Goal: Task Accomplishment & Management: Manage account settings

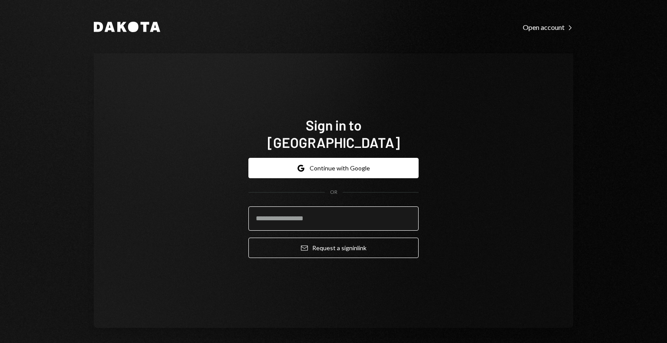
click at [323, 215] on input "email" at bounding box center [333, 219] width 170 height 24
type input "**********"
click at [248, 238] on button "Email Request a sign in link" at bounding box center [333, 248] width 170 height 20
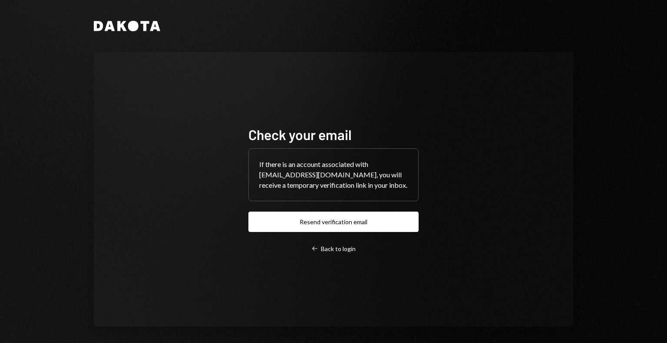
click at [610, 144] on div "Dakota Check your email If there is an account associated with savannah@autonom…" at bounding box center [333, 171] width 667 height 343
click at [319, 261] on div "Check your email If there is an account associated with savannah@autonomosproje…" at bounding box center [333, 189] width 191 height 197
click at [324, 253] on div "Left Arrow Back to login" at bounding box center [333, 249] width 44 height 8
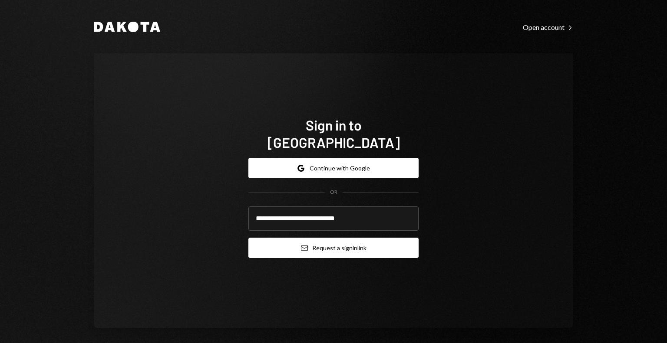
type input "**********"
click at [316, 240] on button "Email Request a sign in link" at bounding box center [333, 248] width 170 height 20
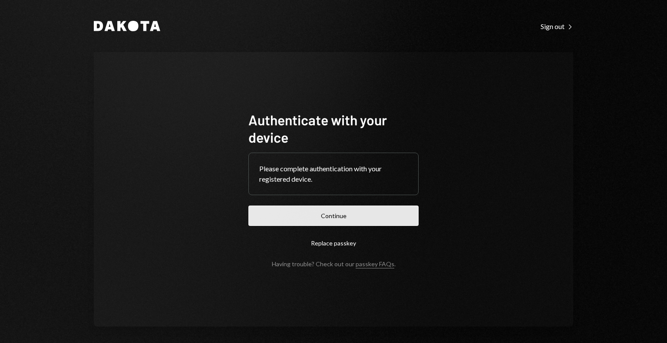
click at [299, 217] on button "Continue" at bounding box center [333, 216] width 170 height 20
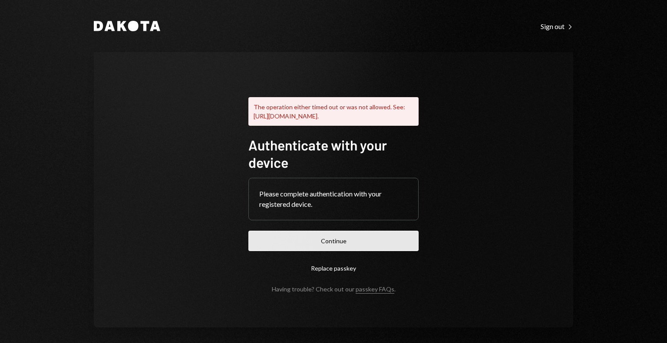
click at [307, 250] on button "Continue" at bounding box center [333, 241] width 170 height 20
click at [332, 251] on button "Continue" at bounding box center [333, 241] width 170 height 20
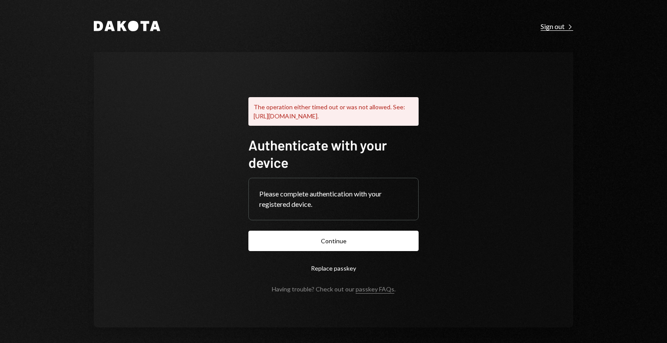
click at [546, 25] on div "Sign out Right Caret" at bounding box center [556, 26] width 33 height 9
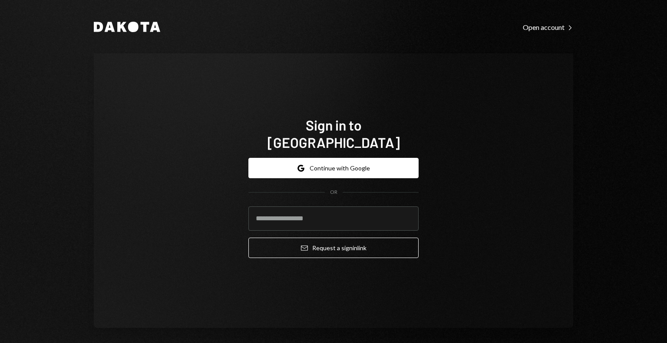
type input "**********"
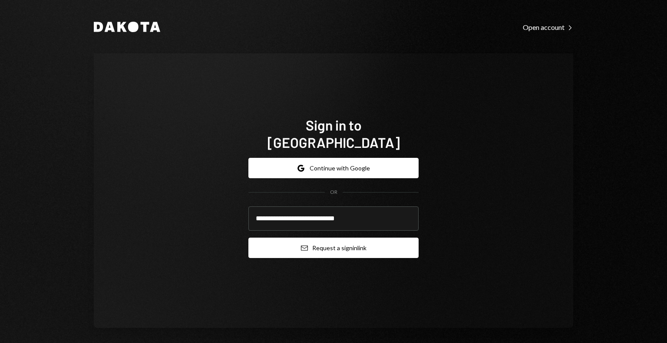
click at [315, 243] on button "Email Request a sign in link" at bounding box center [333, 248] width 170 height 20
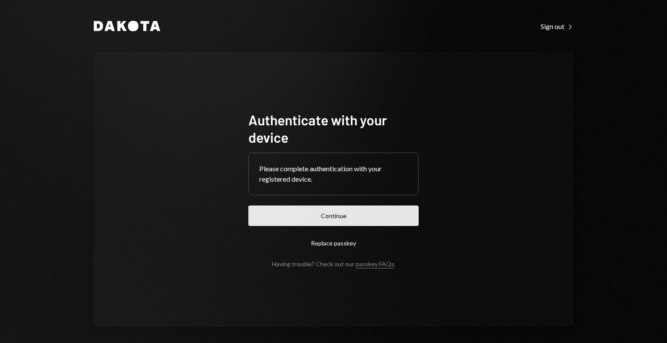
click at [304, 221] on button "Continue" at bounding box center [333, 216] width 170 height 20
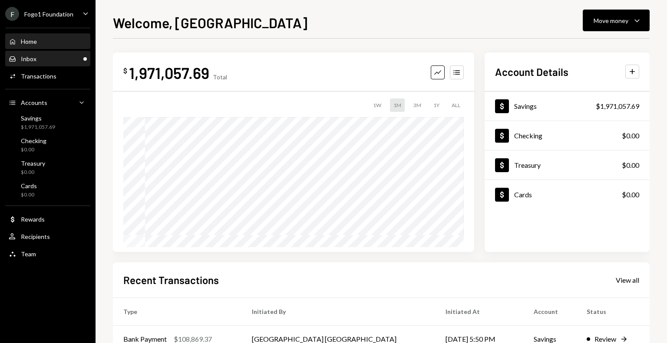
click at [37, 61] on div "Inbox Inbox" at bounding box center [48, 59] width 78 height 8
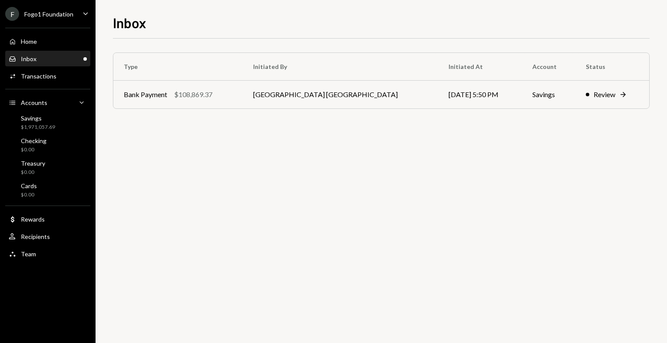
click at [63, 12] on div "Fogo1 Foundation" at bounding box center [48, 13] width 49 height 7
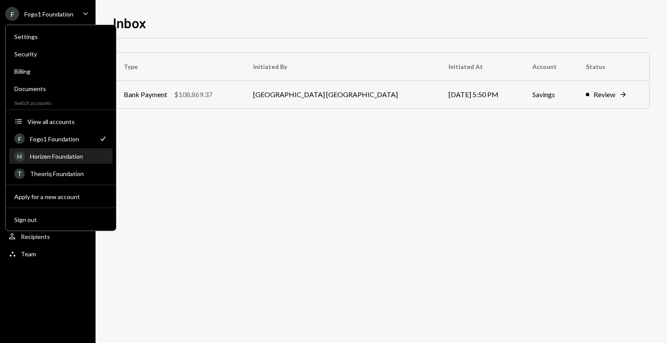
click at [59, 155] on div "Horizen Foundation" at bounding box center [68, 156] width 77 height 7
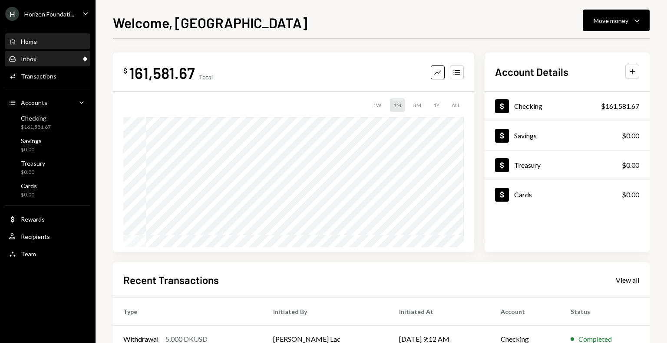
click at [71, 57] on div "Inbox Inbox" at bounding box center [48, 59] width 78 height 8
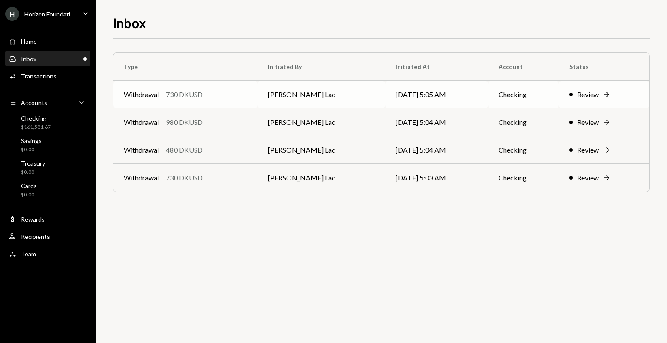
click at [385, 99] on td "08/26/25 5:05 AM" at bounding box center [436, 95] width 103 height 28
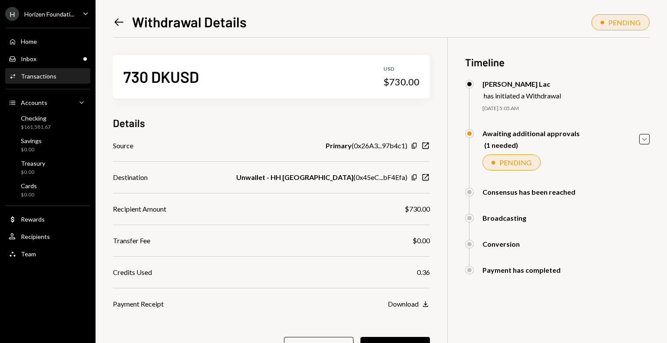
scroll to position [42, 0]
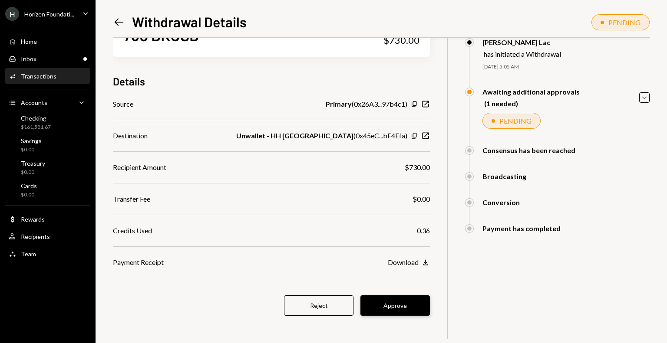
click at [387, 315] on button "Approve" at bounding box center [394, 306] width 69 height 20
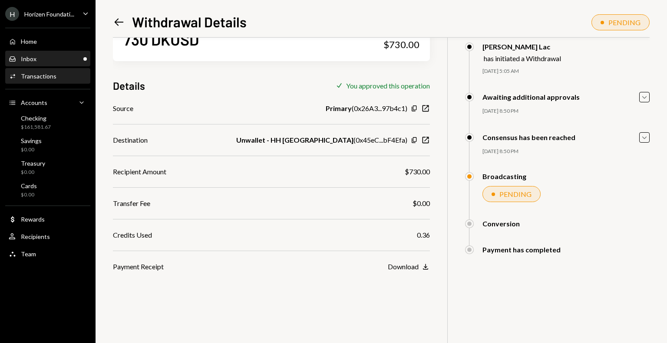
click at [69, 62] on div "Inbox Inbox" at bounding box center [48, 59] width 78 height 8
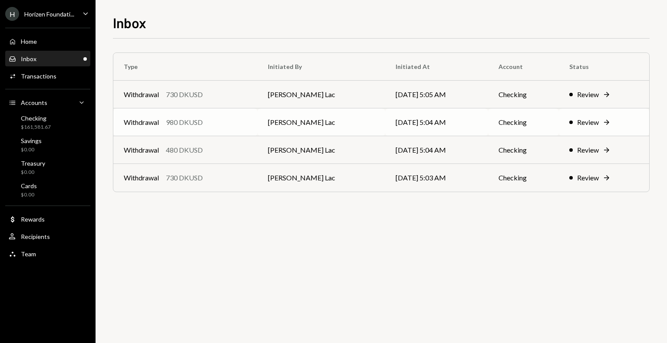
click at [192, 122] on div "980 DKUSD" at bounding box center [184, 122] width 37 height 10
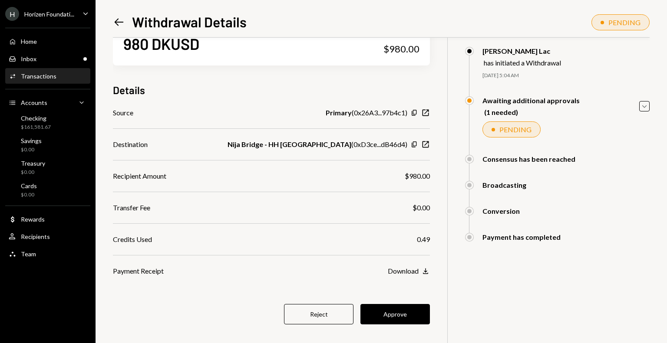
scroll to position [35, 0]
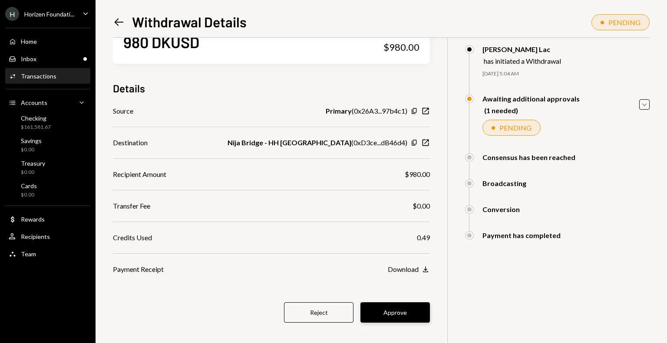
click at [382, 311] on button "Approve" at bounding box center [394, 312] width 69 height 20
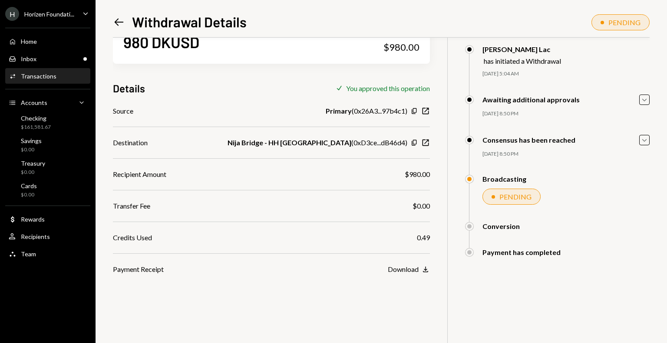
drag, startPoint x: 216, startPoint y: 97, endPoint x: 205, endPoint y: 104, distance: 12.9
click at [205, 104] on div "980 DKUSD USD $980.00 Details Check You approved this operation Source Primary …" at bounding box center [271, 139] width 317 height 272
click at [63, 56] on div "Inbox Inbox" at bounding box center [48, 59] width 78 height 8
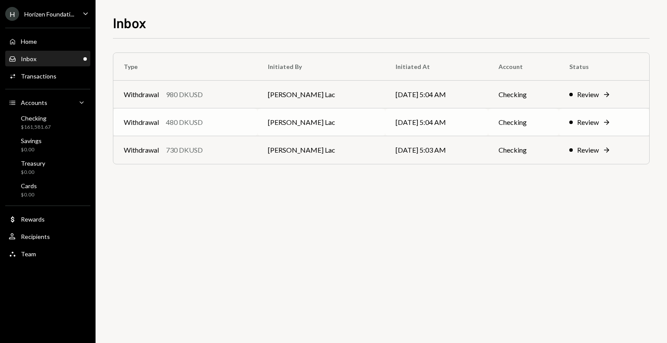
click at [229, 122] on div "Withdrawal 480 DKUSD" at bounding box center [185, 122] width 123 height 10
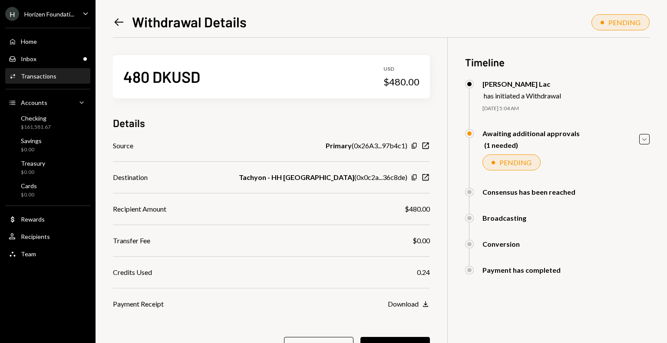
scroll to position [42, 0]
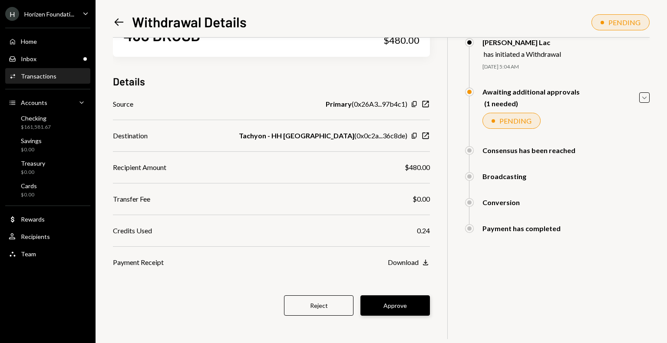
click at [392, 304] on button "Approve" at bounding box center [394, 306] width 69 height 20
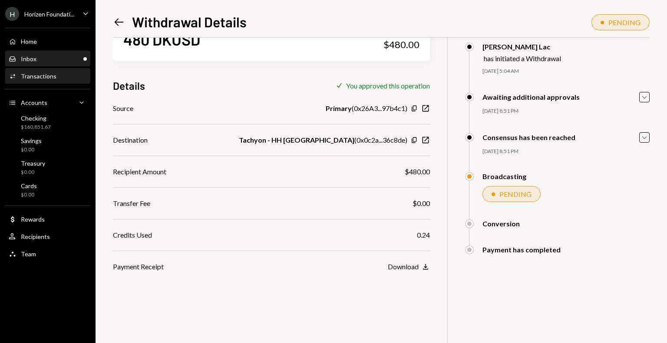
click at [72, 58] on div "Inbox Inbox" at bounding box center [48, 59] width 78 height 8
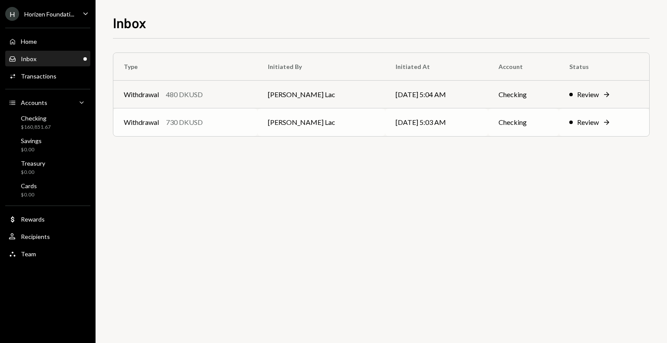
click at [352, 123] on td "Harrison Lac" at bounding box center [320, 122] width 127 height 28
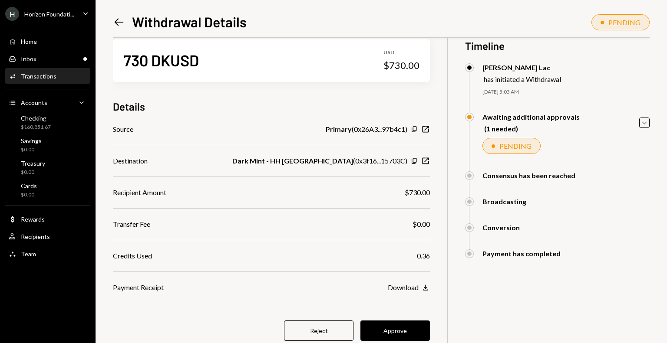
scroll to position [42, 0]
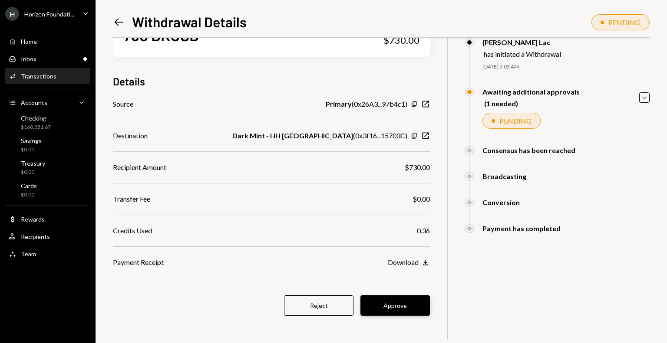
click at [399, 305] on button "Approve" at bounding box center [394, 306] width 69 height 20
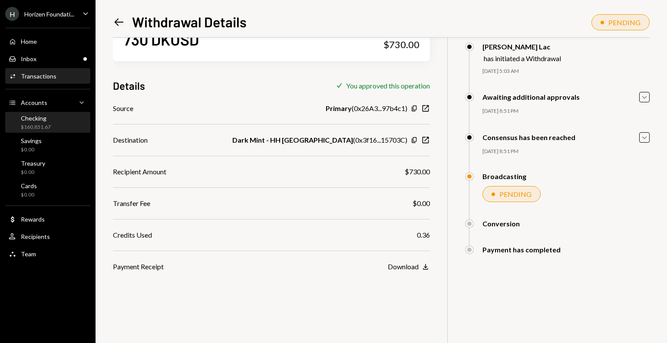
click at [49, 130] on div "$160,851.67" at bounding box center [36, 127] width 30 height 7
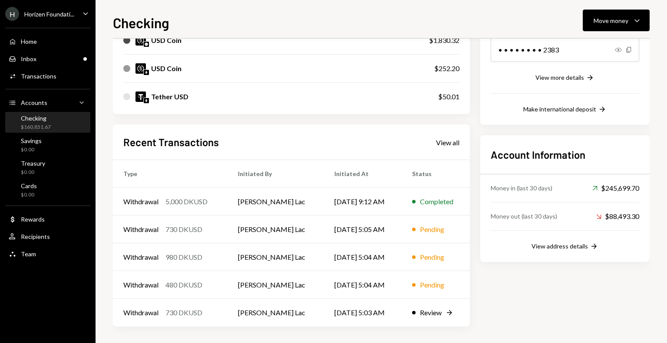
scroll to position [151, 0]
click at [67, 60] on div "Inbox Inbox" at bounding box center [48, 59] width 78 height 8
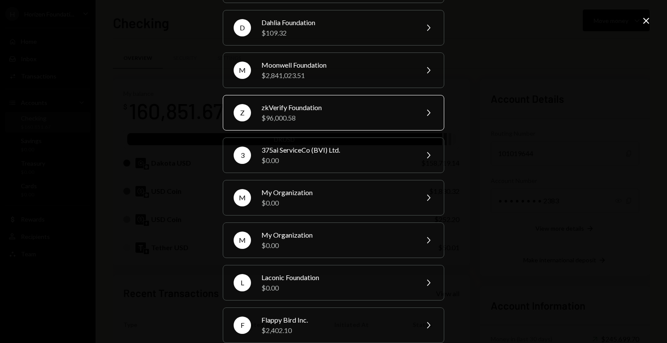
scroll to position [166, 0]
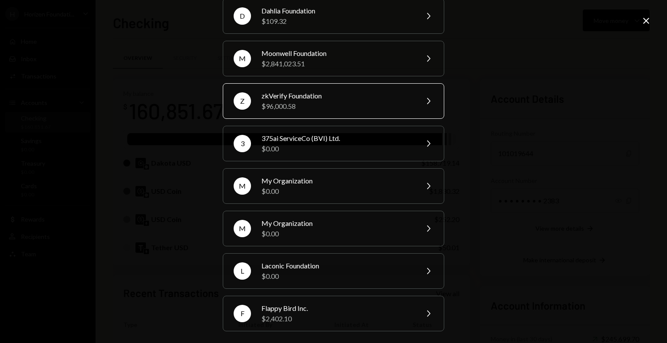
click at [336, 109] on div "$96,000.58" at bounding box center [336, 106] width 151 height 10
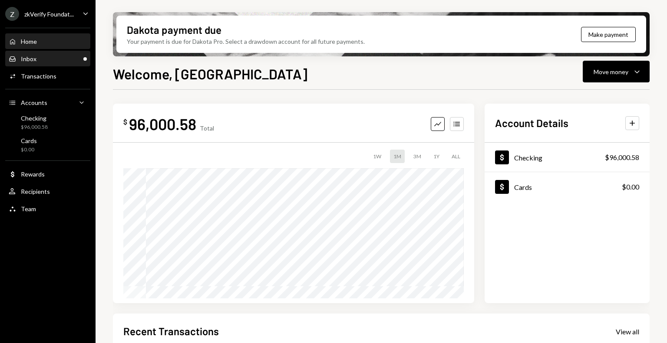
click at [55, 60] on div "Inbox Inbox" at bounding box center [48, 59] width 78 height 8
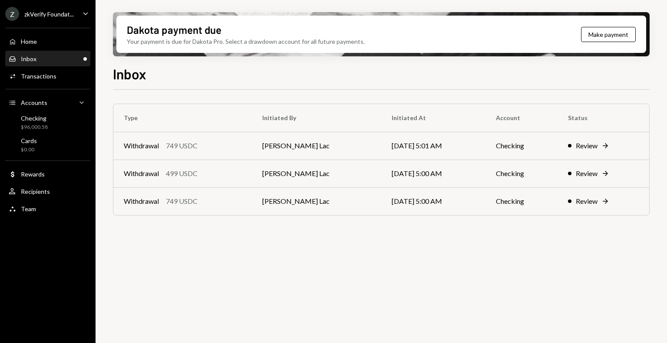
click at [654, 168] on div "Dakota payment due Your payment is due for Dakota Pro. Select a drawdown accoun…" at bounding box center [380, 171] width 571 height 343
click at [241, 149] on div "Withdrawal 749 USDC" at bounding box center [183, 146] width 118 height 10
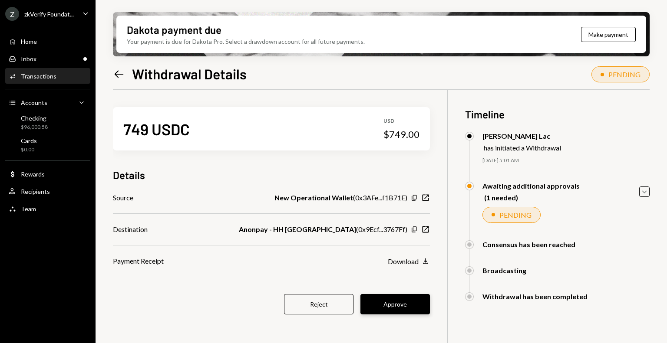
click at [387, 303] on button "Approve" at bounding box center [394, 304] width 69 height 20
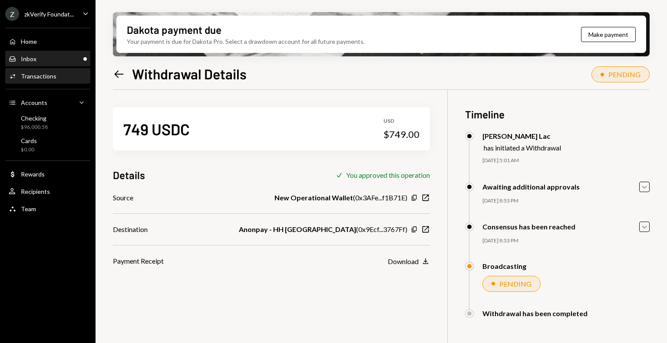
click at [49, 58] on div "Inbox Inbox" at bounding box center [48, 59] width 78 height 8
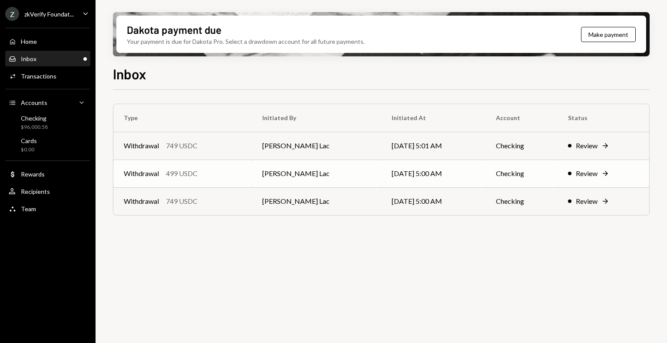
click at [199, 172] on div "Withdrawal 499 USDC" at bounding box center [183, 173] width 118 height 10
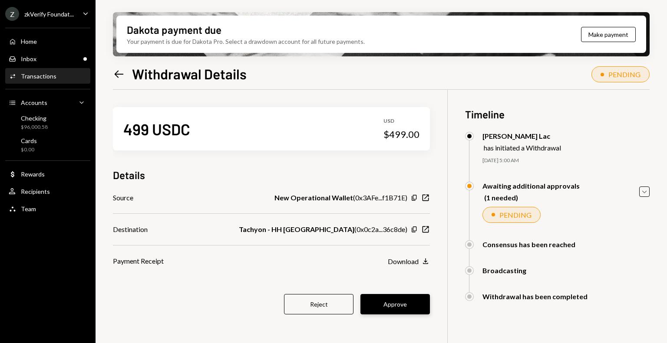
click at [385, 304] on button "Approve" at bounding box center [394, 304] width 69 height 20
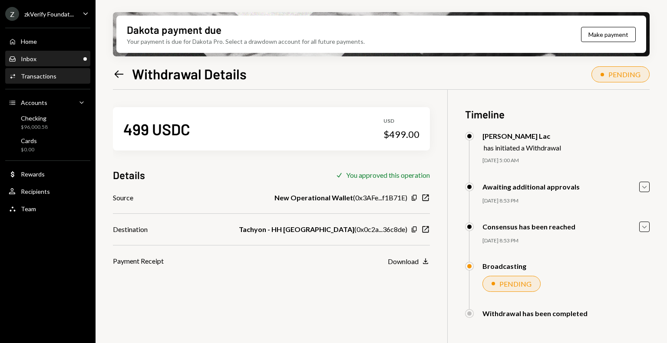
click at [51, 61] on div "Inbox Inbox" at bounding box center [48, 59] width 78 height 8
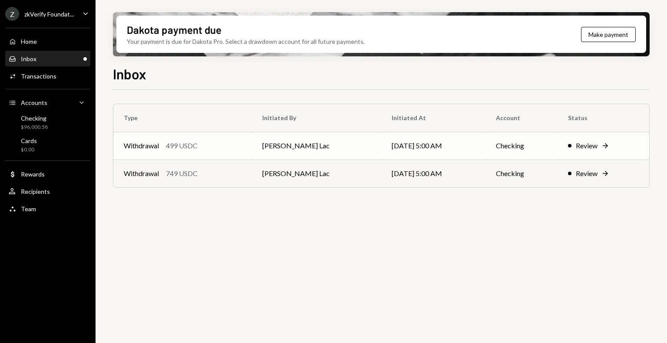
click at [271, 152] on td "Harrison Lac" at bounding box center [316, 146] width 129 height 28
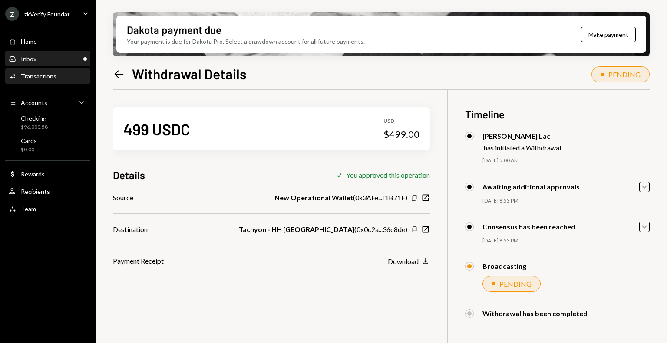
click at [62, 55] on div "Inbox Inbox" at bounding box center [48, 59] width 78 height 8
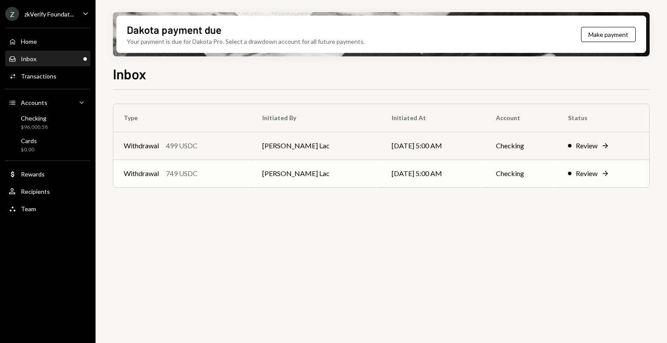
click at [186, 174] on div "749 USDC" at bounding box center [182, 173] width 32 height 10
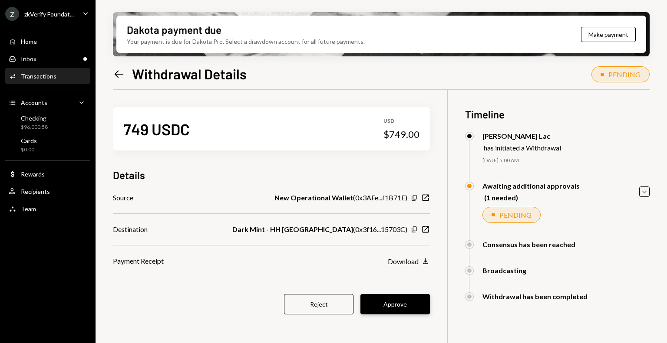
click at [392, 298] on button "Approve" at bounding box center [394, 304] width 69 height 20
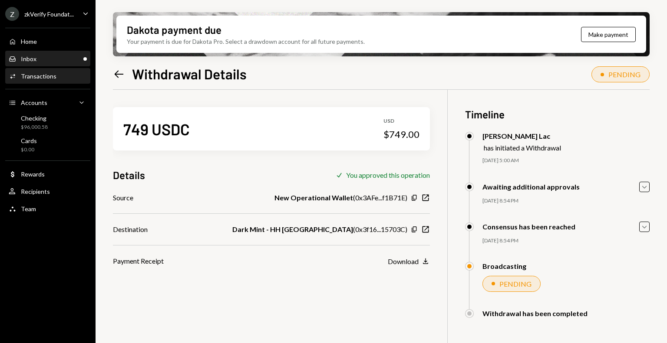
click at [65, 61] on div "Inbox Inbox" at bounding box center [48, 59] width 78 height 8
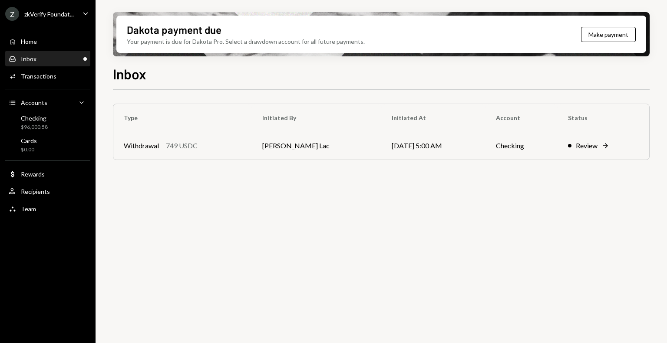
click at [649, 264] on div "Dakota payment due Your payment is due for Dakota Pro. Select a drawdown accoun…" at bounding box center [380, 171] width 571 height 343
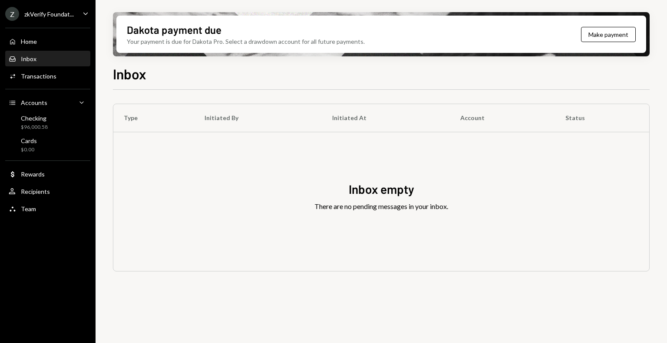
click at [60, 14] on div "zkVerify Foundat..." at bounding box center [48, 13] width 49 height 7
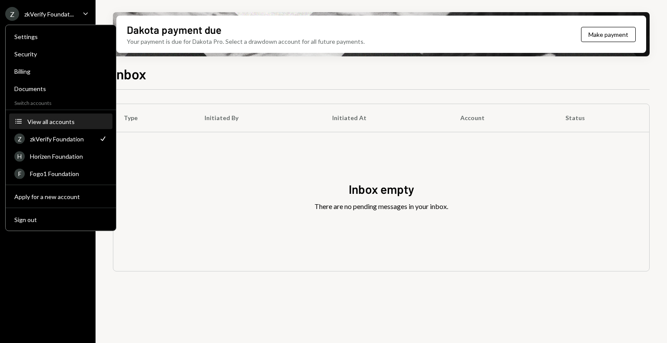
click at [61, 119] on div "View all accounts" at bounding box center [67, 121] width 80 height 7
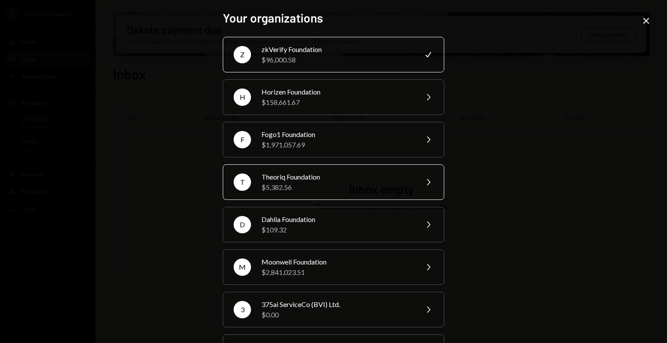
click at [326, 186] on div "$5,382.56" at bounding box center [336, 187] width 151 height 10
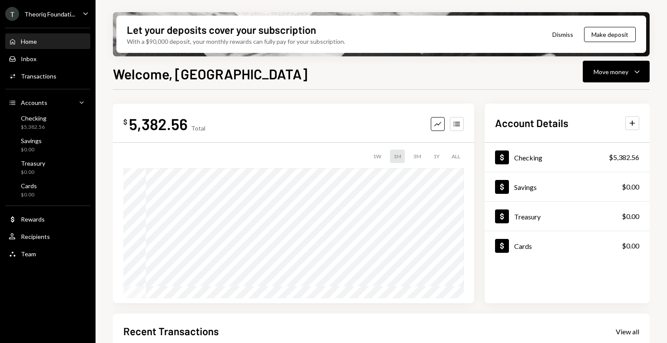
click at [66, 14] on div "Theoriq Foundati..." at bounding box center [49, 13] width 51 height 7
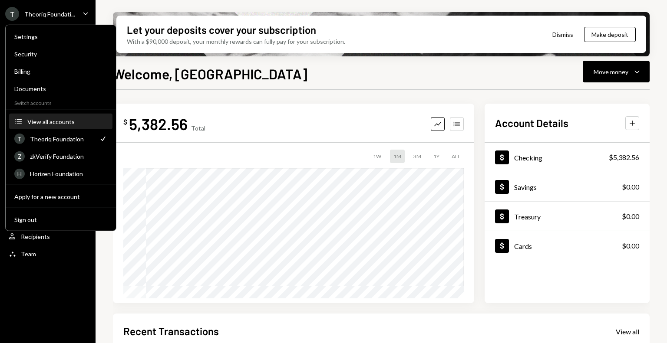
click at [67, 126] on button "Accounts View all accounts" at bounding box center [60, 122] width 103 height 16
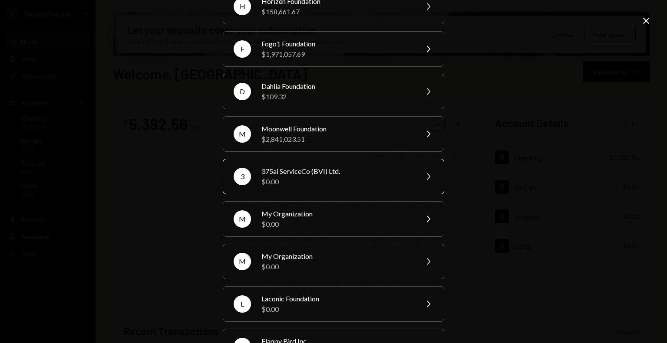
scroll to position [135, 0]
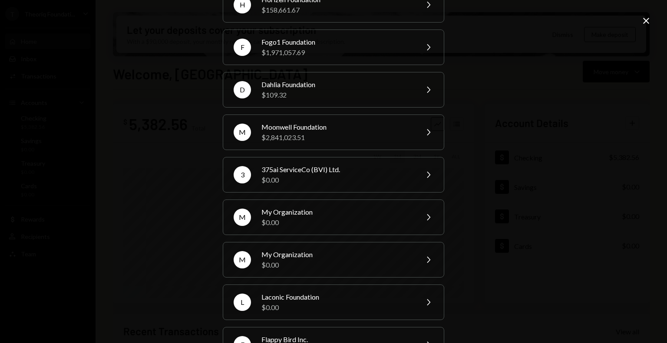
click at [646, 23] on icon "Close" at bounding box center [645, 21] width 10 height 10
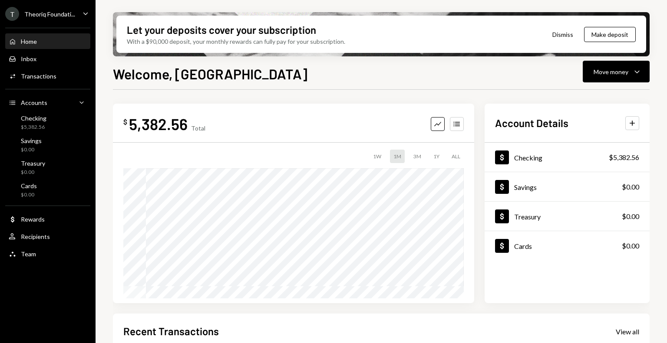
click at [72, 16] on div "Theoriq Foundati..." at bounding box center [49, 13] width 51 height 7
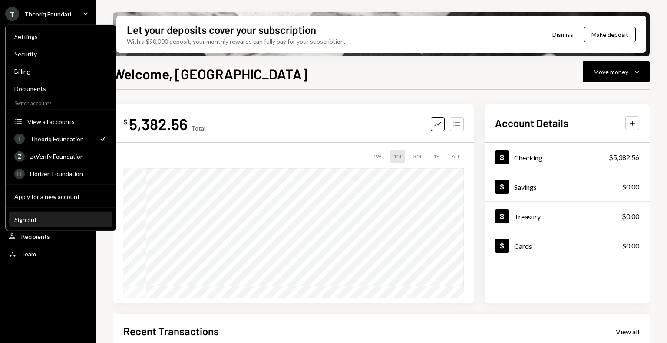
click at [38, 220] on div "Sign out" at bounding box center [60, 219] width 93 height 7
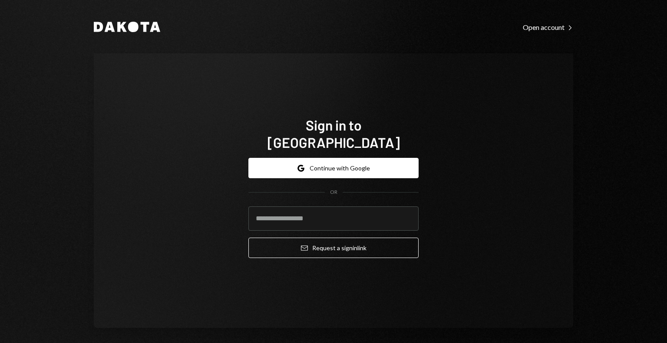
type input "**********"
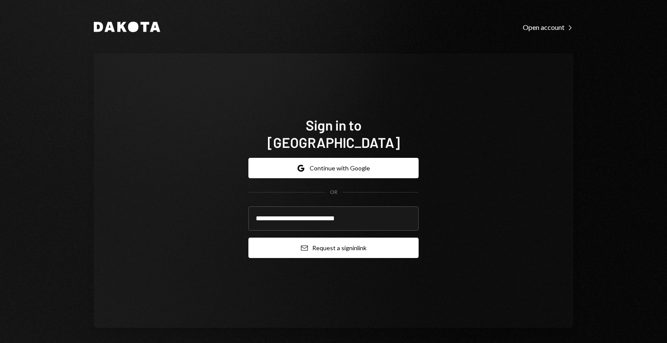
click at [312, 238] on button "Email Request a sign in link" at bounding box center [333, 248] width 170 height 20
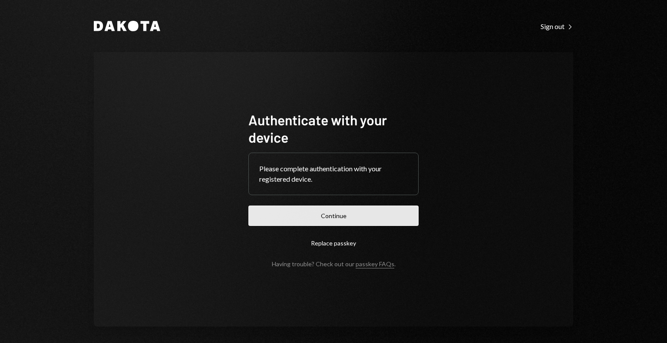
click at [355, 217] on button "Continue" at bounding box center [333, 216] width 170 height 20
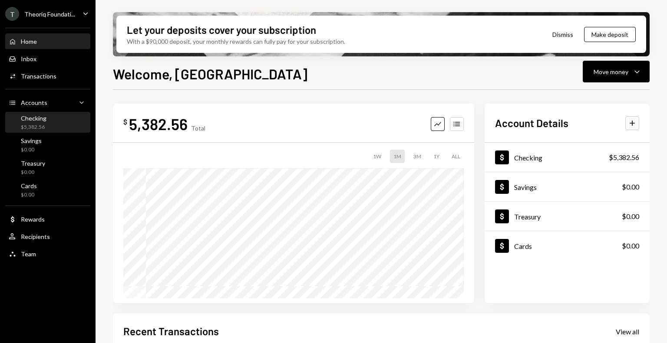
click at [53, 125] on div "Checking $5,382.56" at bounding box center [48, 123] width 78 height 16
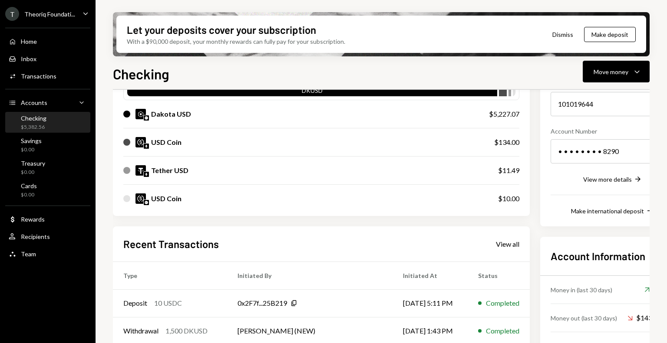
scroll to position [109, 0]
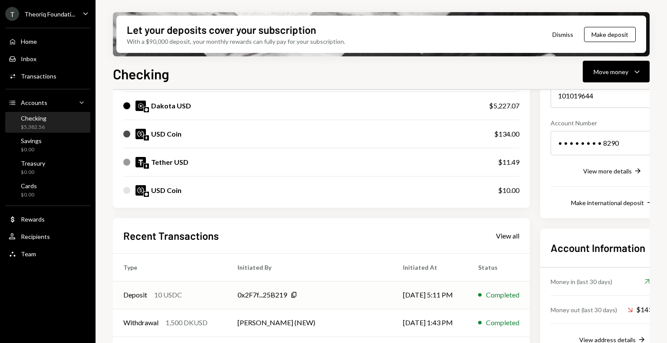
click at [300, 299] on div "0x2F7f...25B219 Copy" at bounding box center [309, 295] width 144 height 10
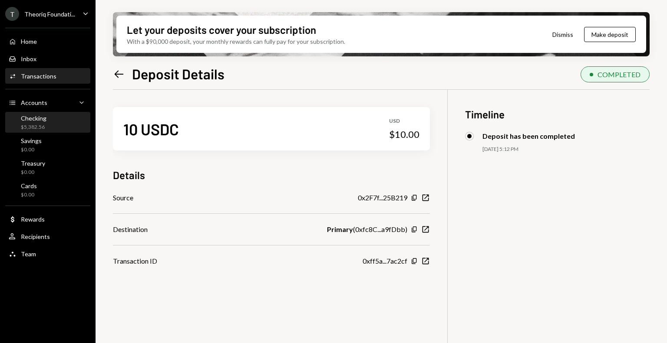
click at [57, 118] on div "Checking $5,382.56" at bounding box center [48, 123] width 78 height 16
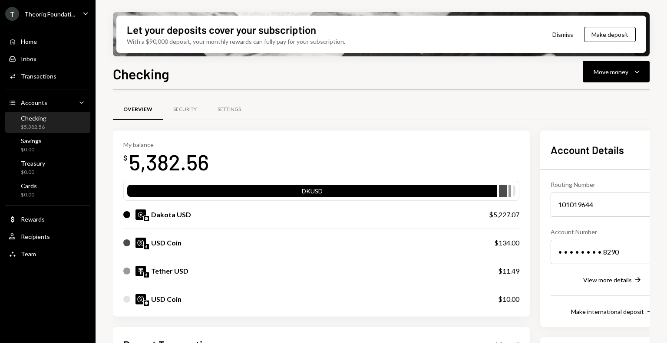
scroll to position [18, 0]
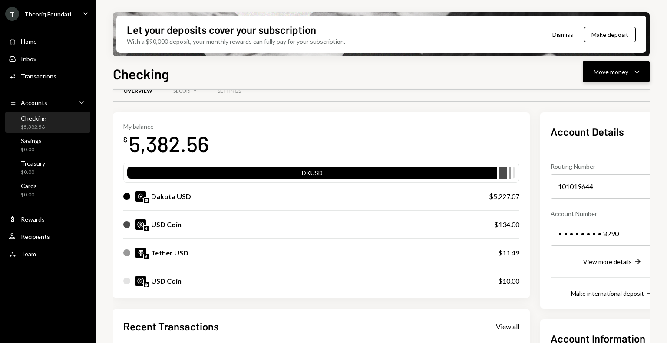
click at [604, 76] on div "Move money" at bounding box center [610, 71] width 35 height 9
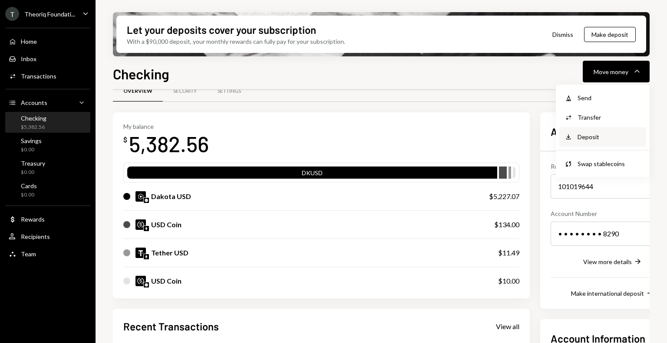
click at [589, 141] on div "Deposit" at bounding box center [608, 136] width 63 height 9
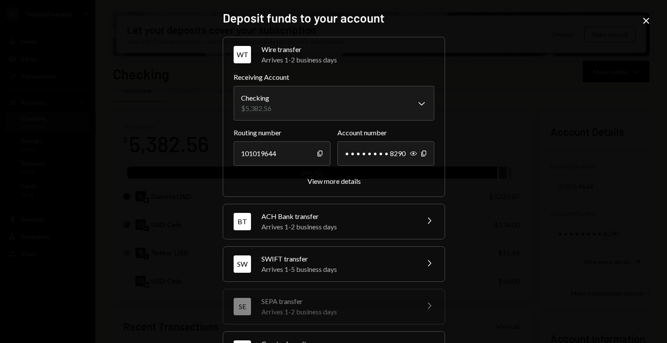
scroll to position [78, 0]
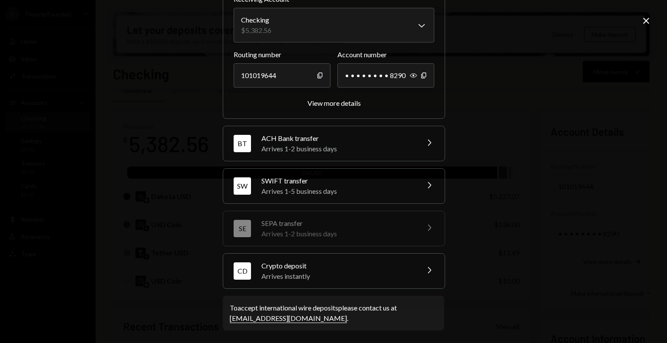
click at [295, 280] on div "Arrives instantly" at bounding box center [337, 276] width 152 height 10
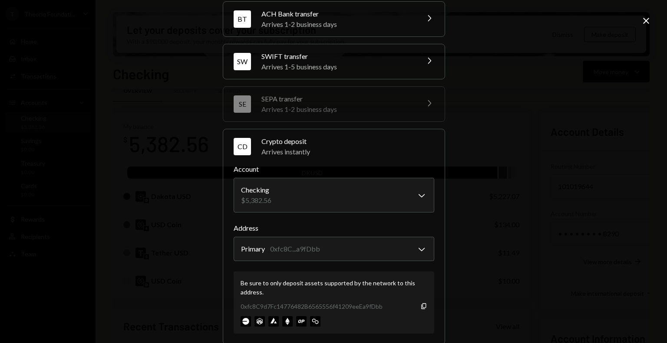
scroll to position [134, 0]
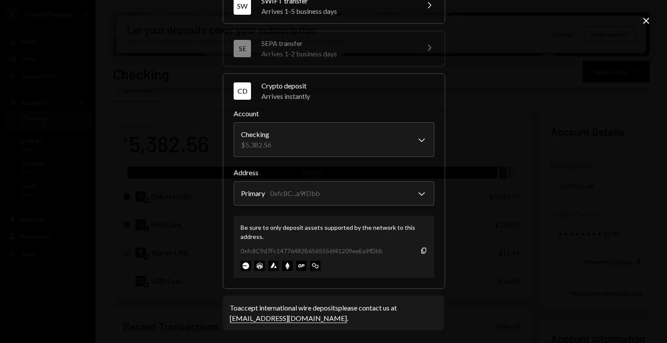
click at [458, 276] on div "**********" at bounding box center [333, 171] width 667 height 343
click at [644, 22] on icon at bounding box center [646, 21] width 6 height 6
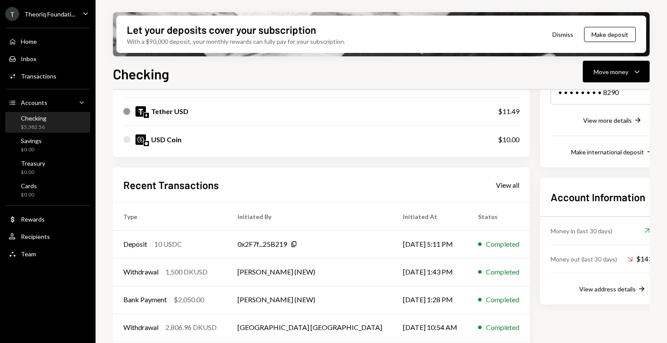
scroll to position [167, 0]
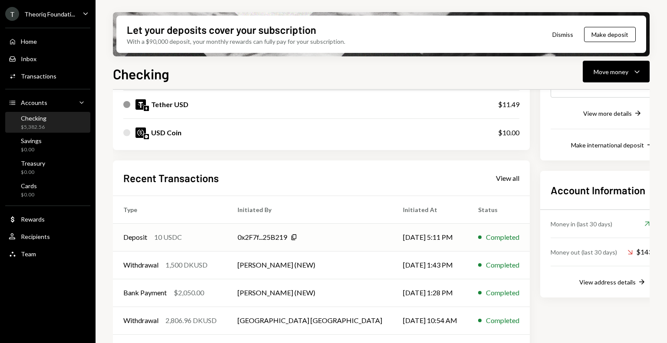
click at [240, 236] on td "0x2F7f...25B219 Copy" at bounding box center [309, 237] width 165 height 28
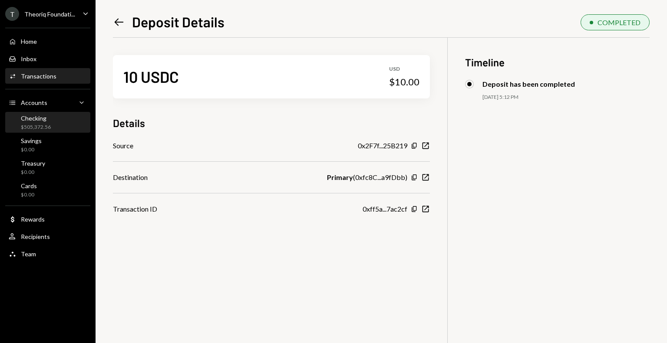
click at [49, 125] on div "$505,372.56" at bounding box center [36, 127] width 30 height 7
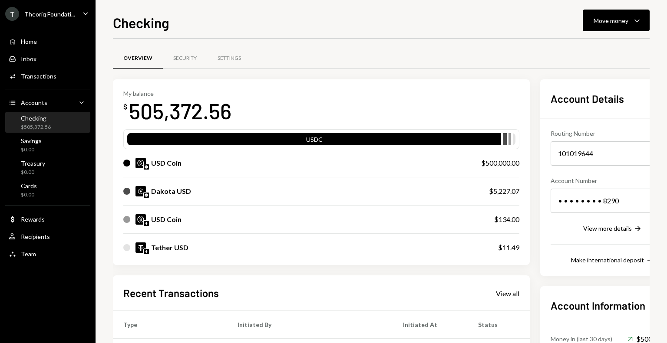
click at [57, 23] on div "Home Home Inbox Inbox Activities Transactions Accounts Accounts Caret Down Chec…" at bounding box center [47, 143] width 95 height 241
click at [60, 19] on div "T Theoriq Foundati..." at bounding box center [40, 14] width 70 height 14
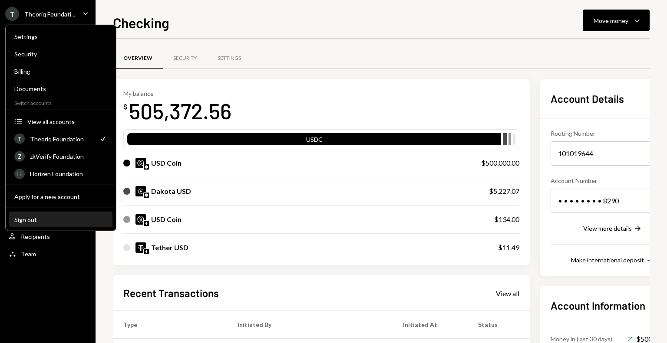
click at [43, 222] on div "Sign out" at bounding box center [60, 219] width 93 height 7
